Goal: Information Seeking & Learning: Learn about a topic

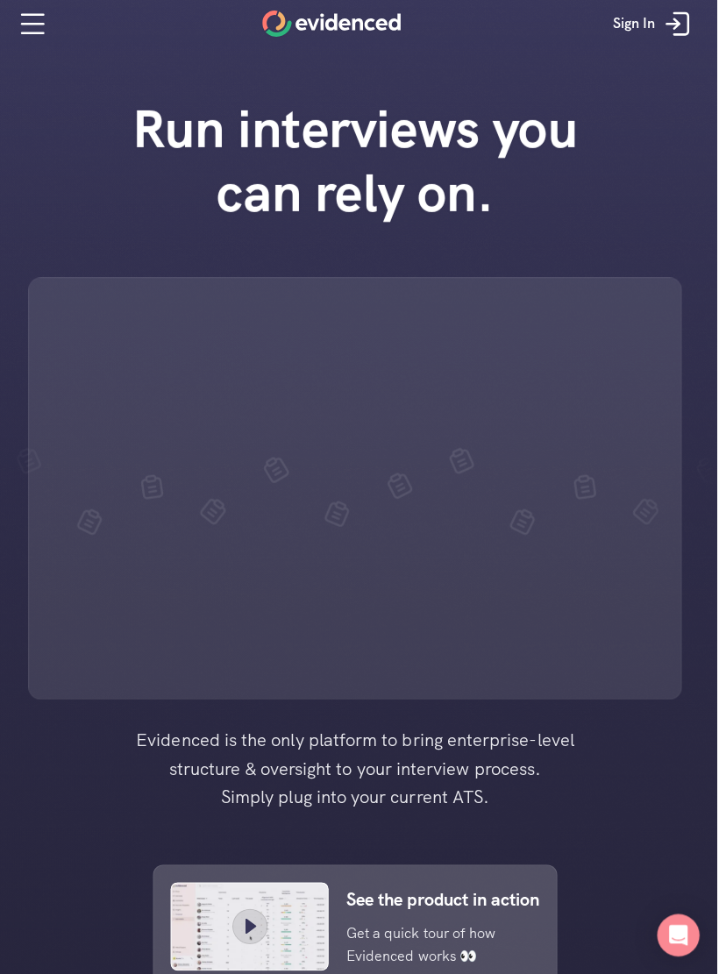
scroll to position [2, 0]
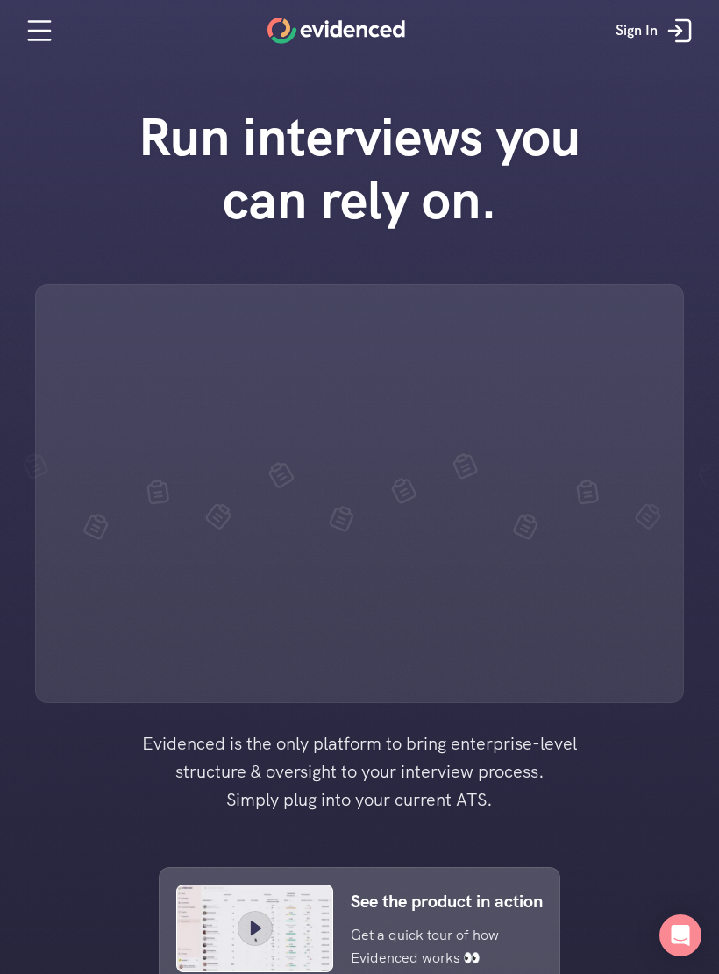
click at [169, 923] on link "See the product in action Get a quick tour of how Evidenced works 👀" at bounding box center [359, 929] width 401 height 124
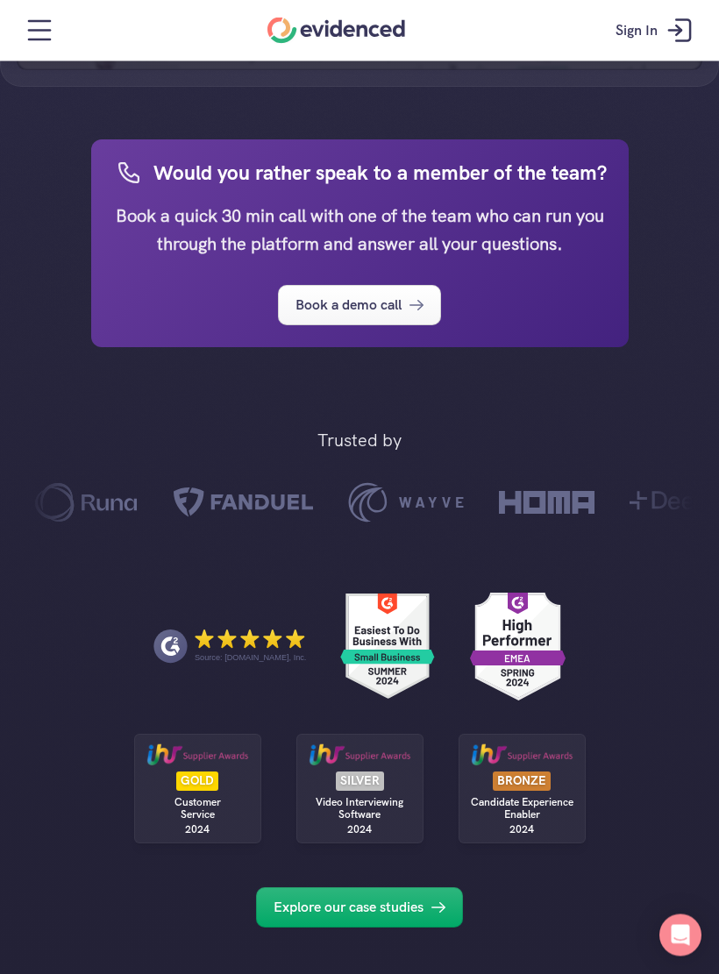
scroll to position [767, 0]
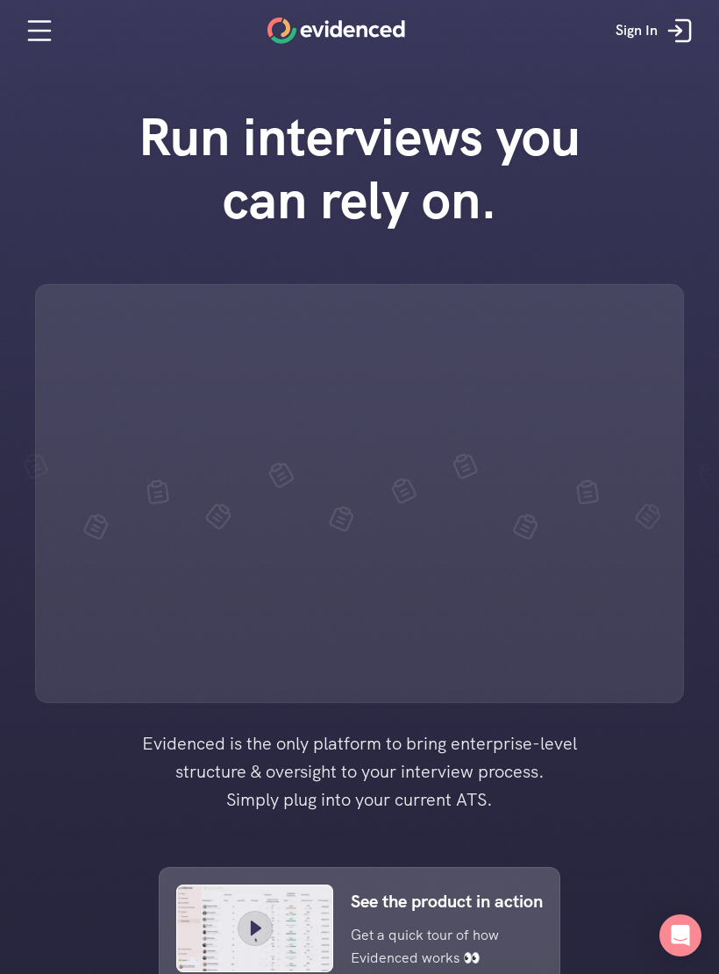
click at [64, 819] on div at bounding box center [359, 850] width 719 height 1701
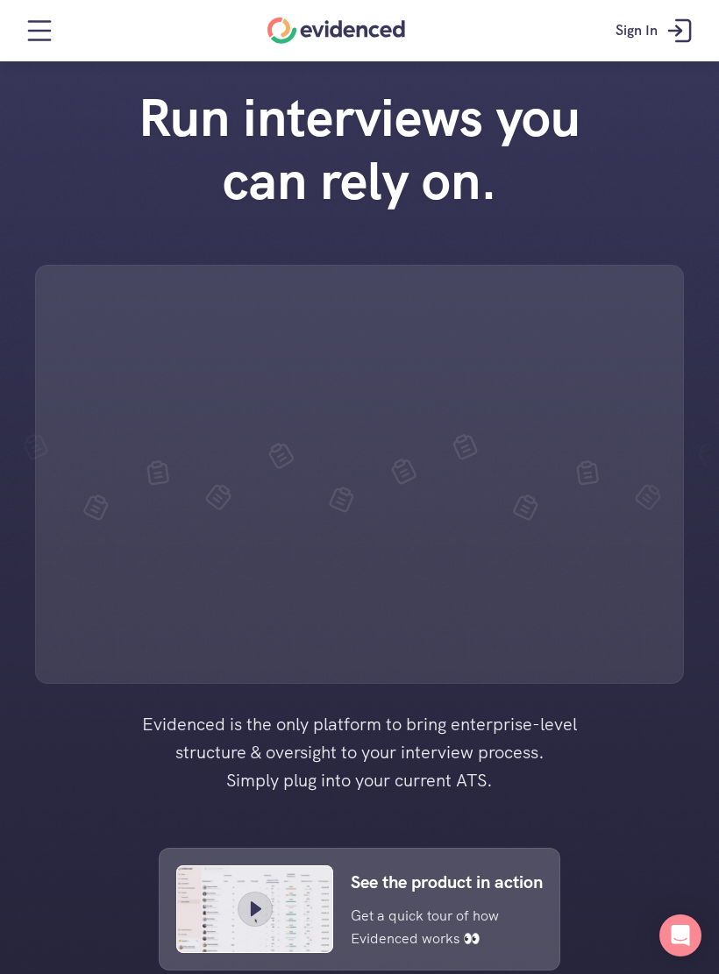
scroll to position [18, 0]
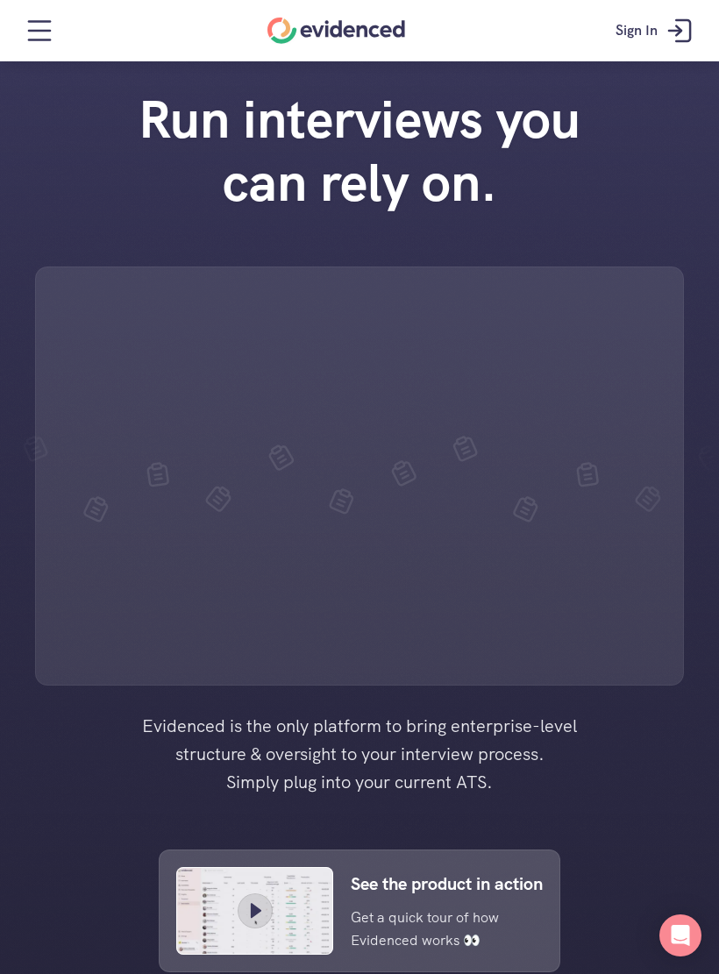
click at [32, 0] on nav "Sign In" at bounding box center [359, 30] width 719 height 61
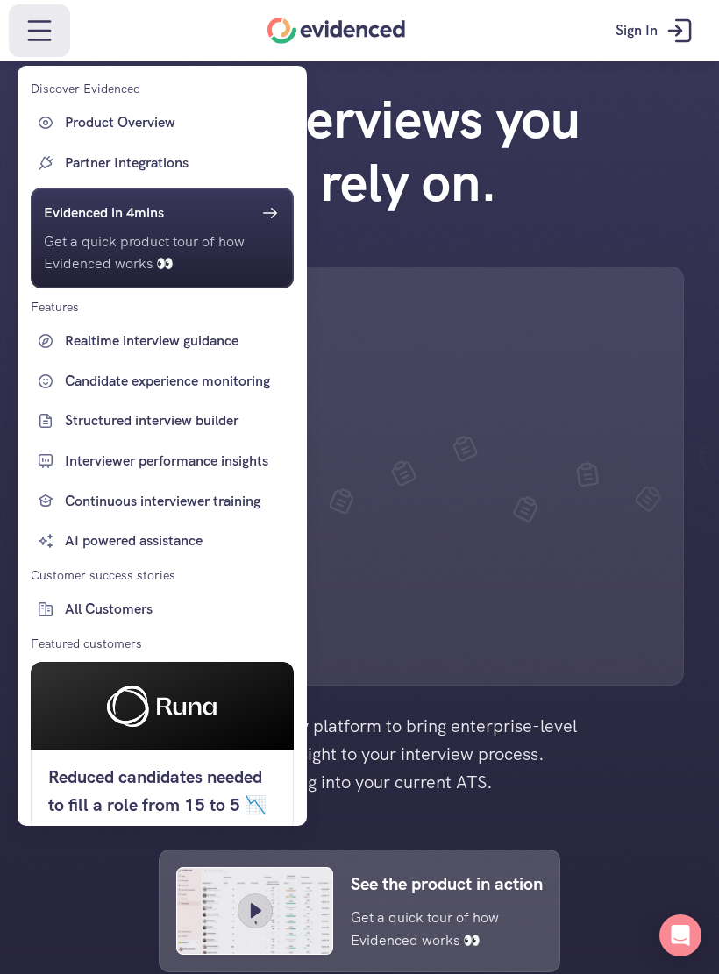
click at [611, 370] on div at bounding box center [359, 487] width 719 height 974
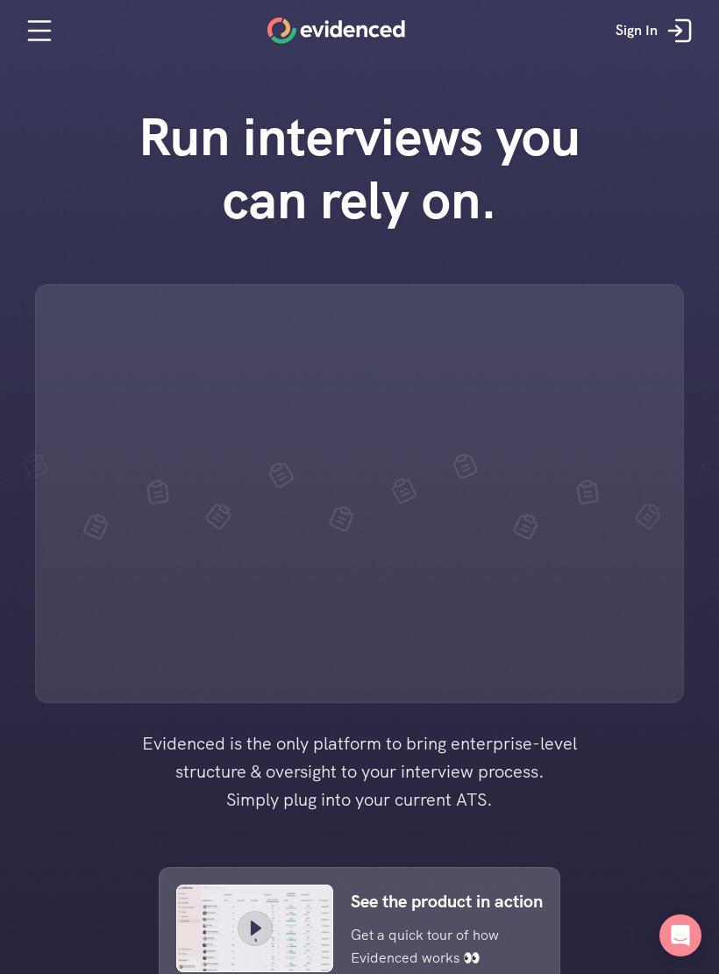
click at [706, 135] on div "Run interviews you can rely on." at bounding box center [359, 395] width 719 height 615
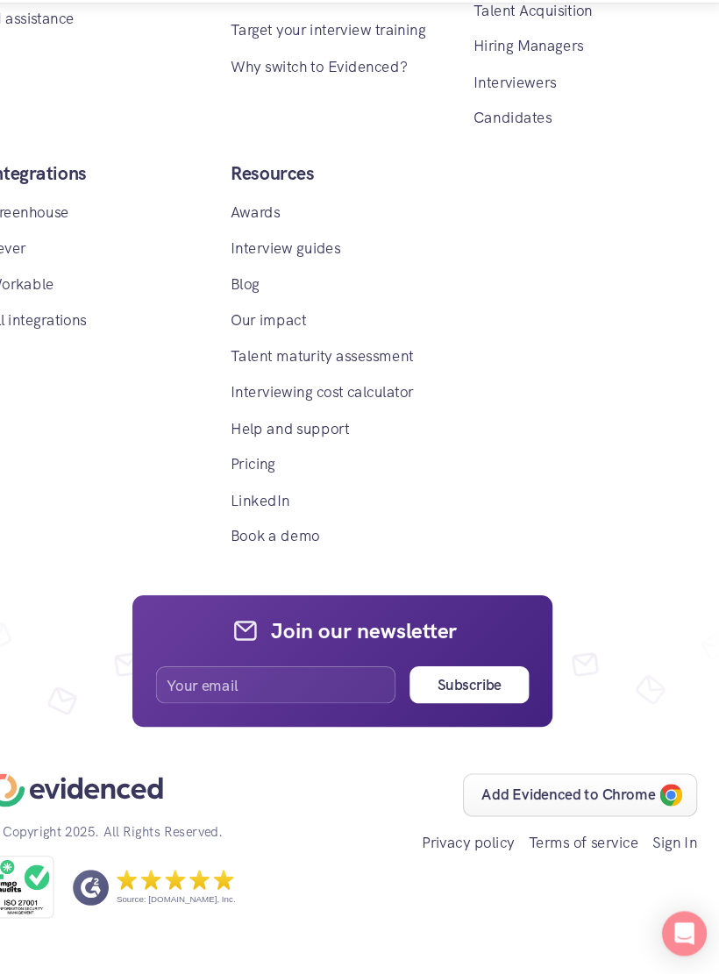
scroll to position [10808, 0]
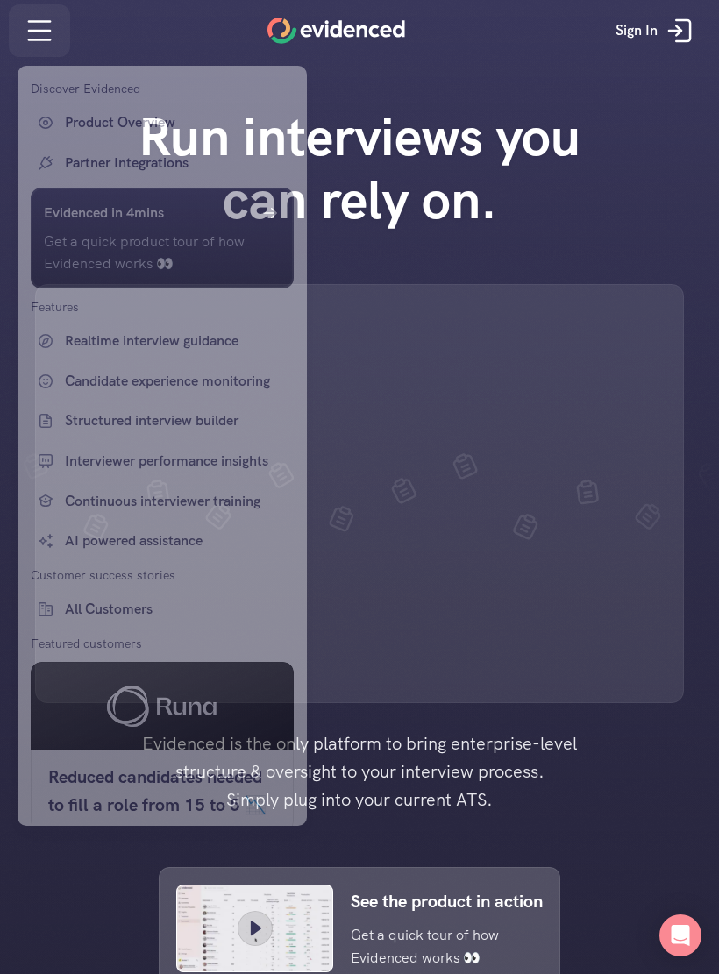
click at [27, 17] on div at bounding box center [359, 487] width 719 height 974
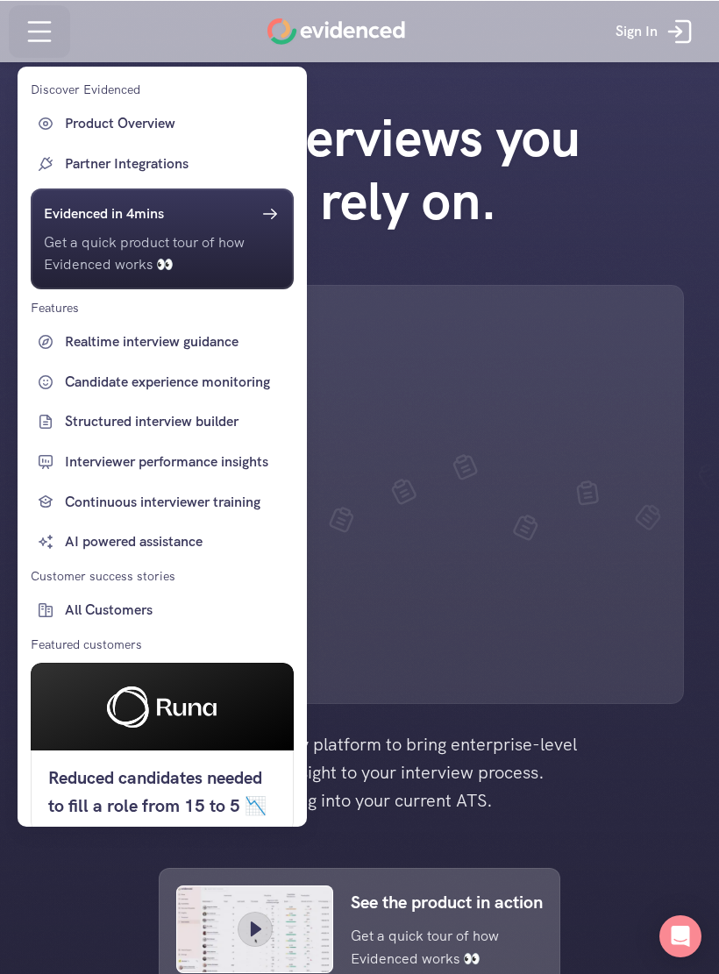
scroll to position [2, 0]
